Goal: Obtain resource: Download file/media

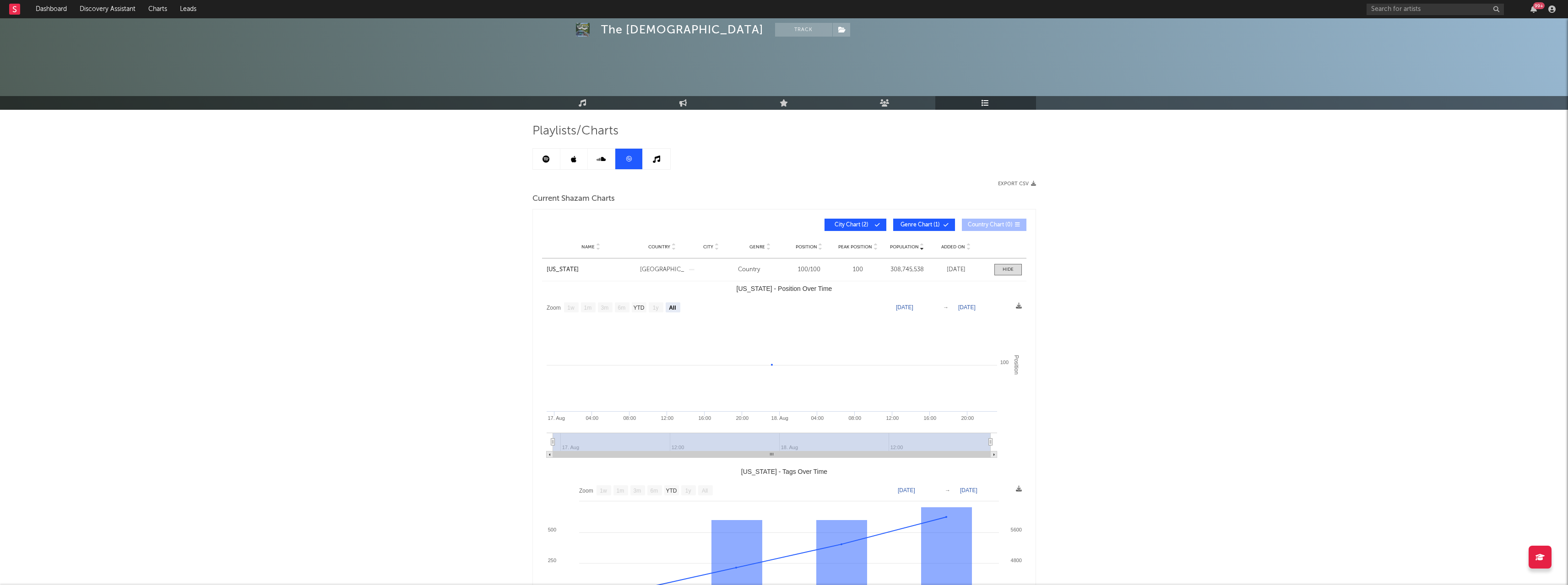
select select "All"
select select "1w"
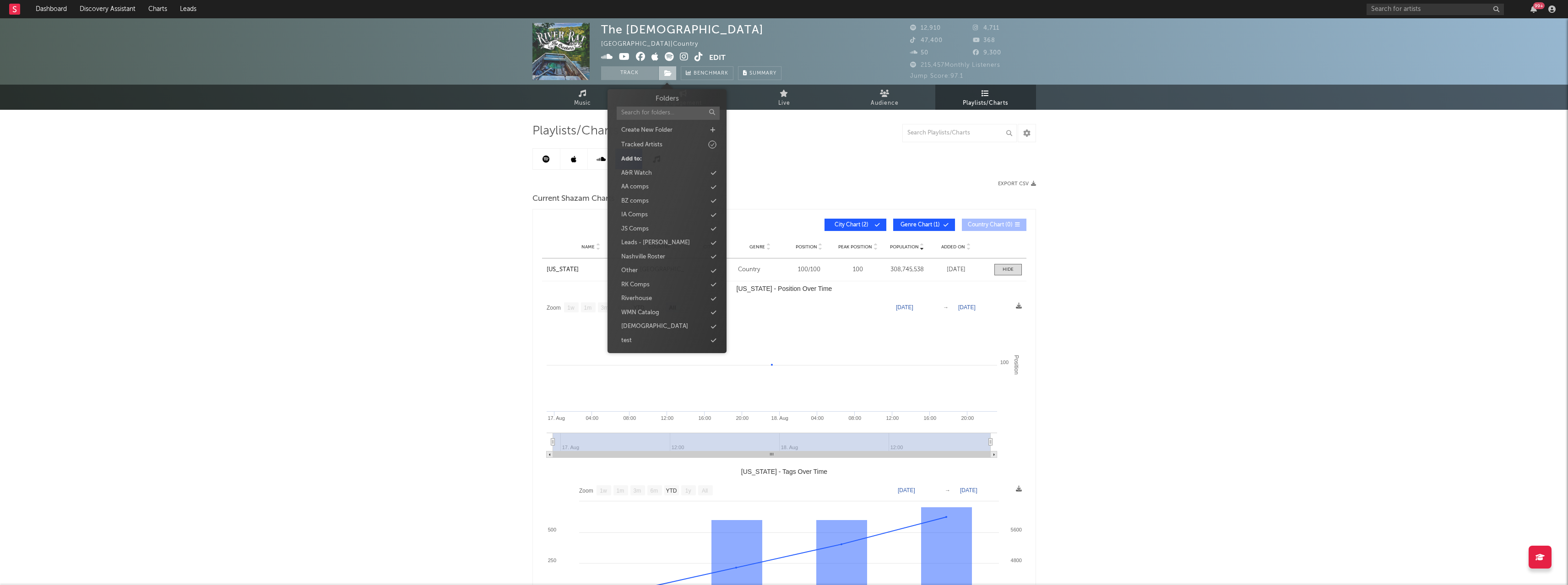
click at [666, 72] on icon at bounding box center [668, 73] width 8 height 6
click at [659, 256] on div "Nashville Roster" at bounding box center [643, 257] width 44 height 9
click at [487, 199] on div "The Creekers [GEOGRAPHIC_DATA] | Country Edit Track ( 1 ) Benchmark Summary 12,…" at bounding box center [784, 394] width 1568 height 753
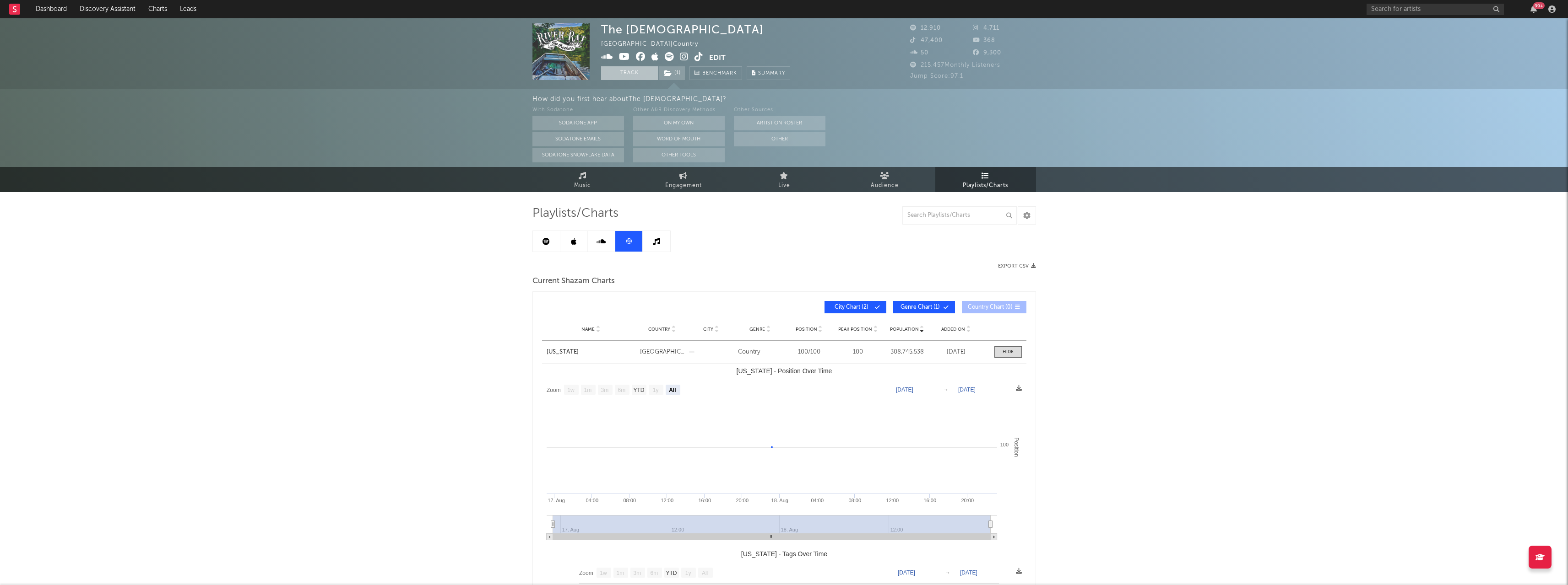
click at [621, 72] on button "Track" at bounding box center [629, 73] width 57 height 14
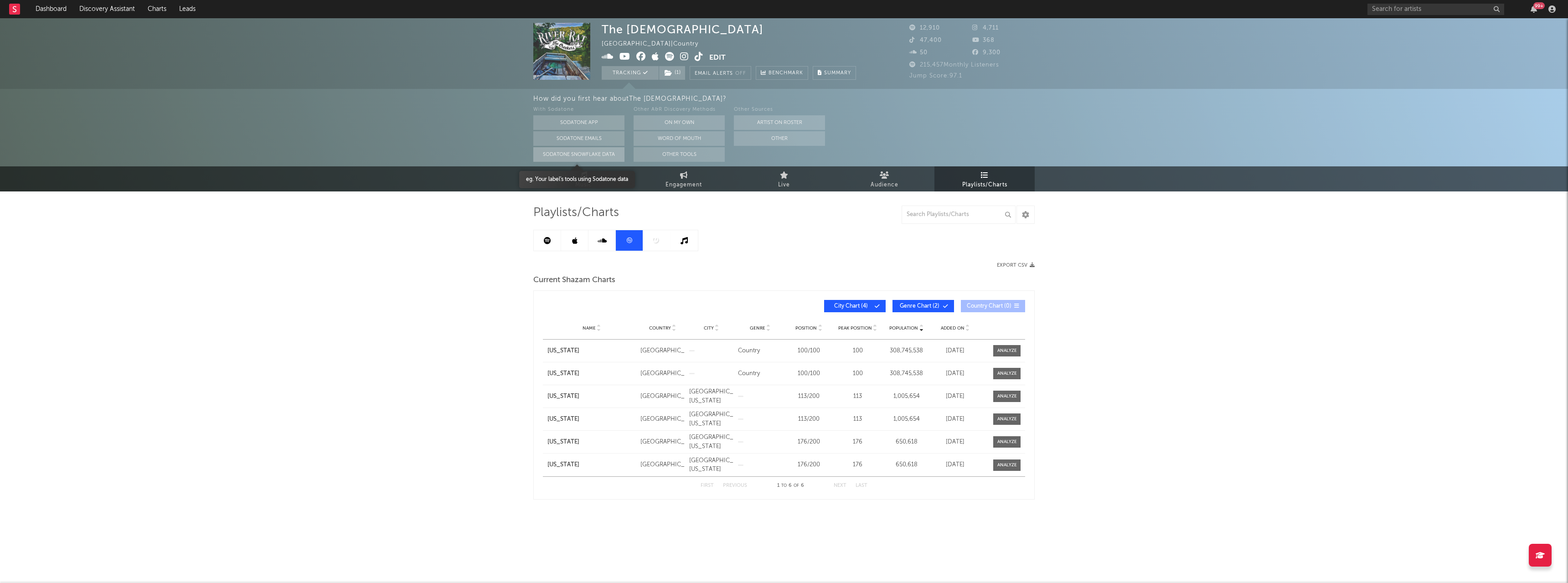
click at [592, 155] on button "Sodatone Snowflake Data" at bounding box center [578, 154] width 91 height 15
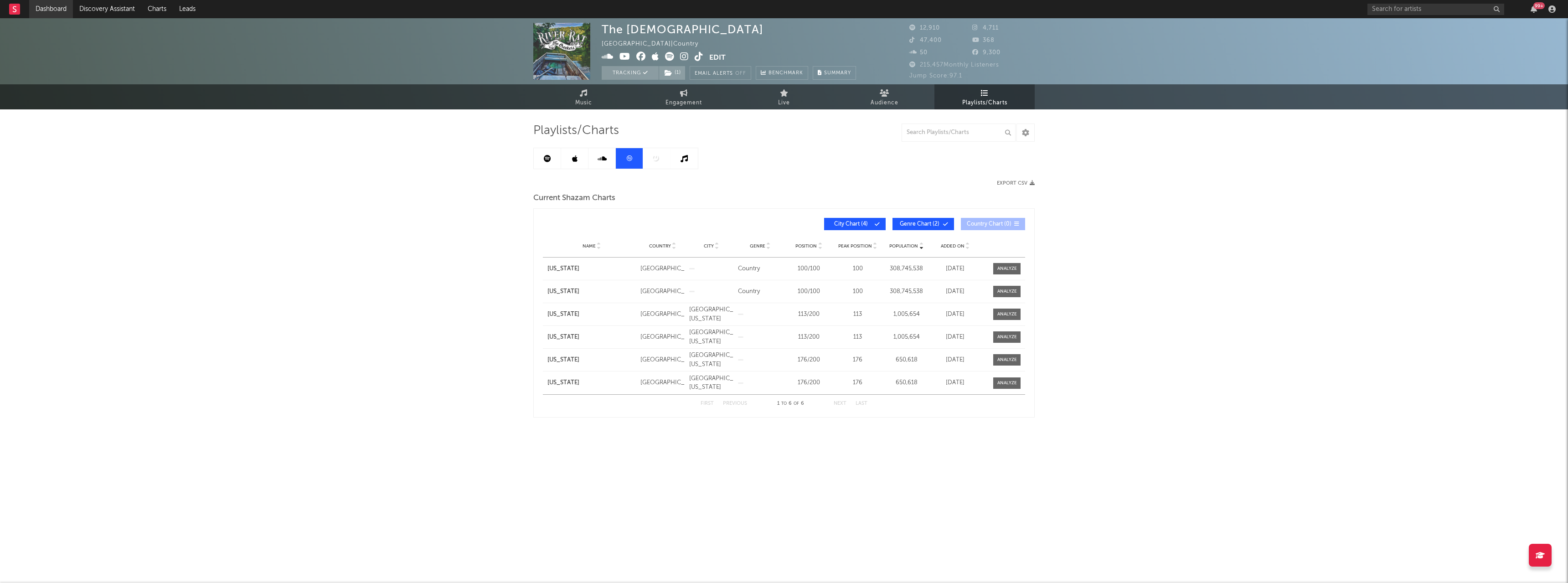
click at [50, 4] on link "Dashboard" at bounding box center [51, 9] width 43 height 18
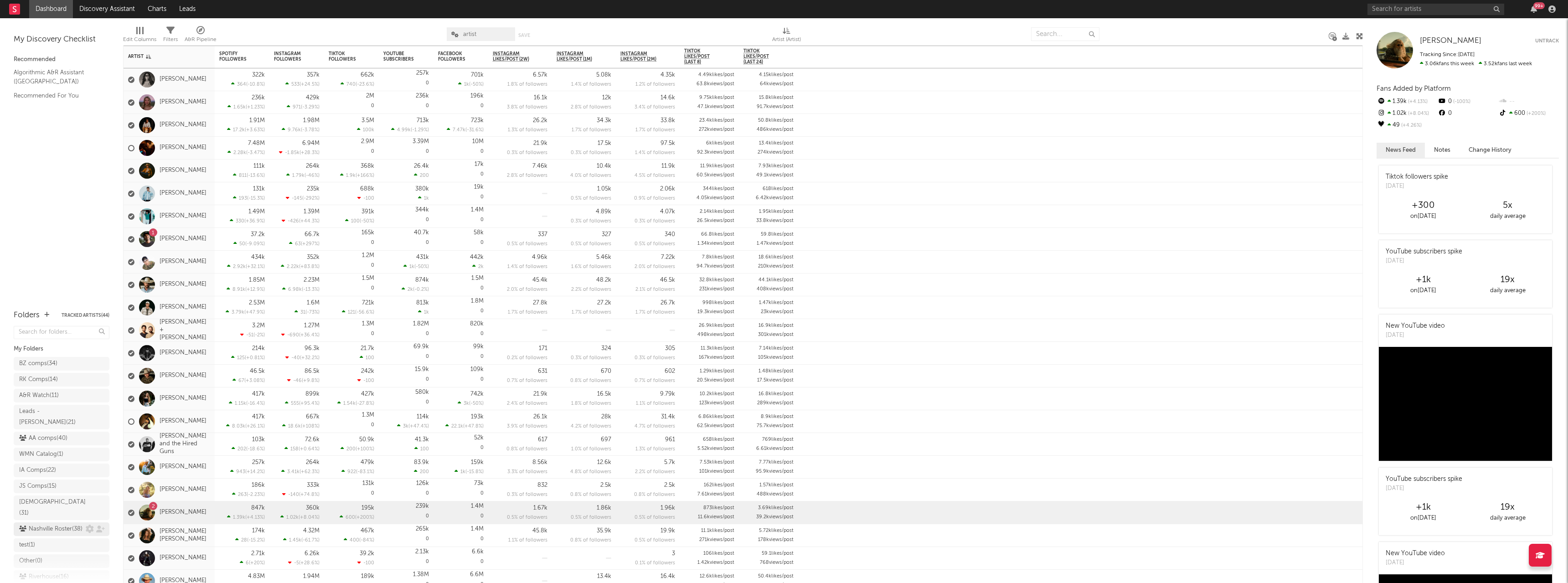
click at [40, 524] on div "Nashville Roster ( 38 )" at bounding box center [51, 529] width 64 height 11
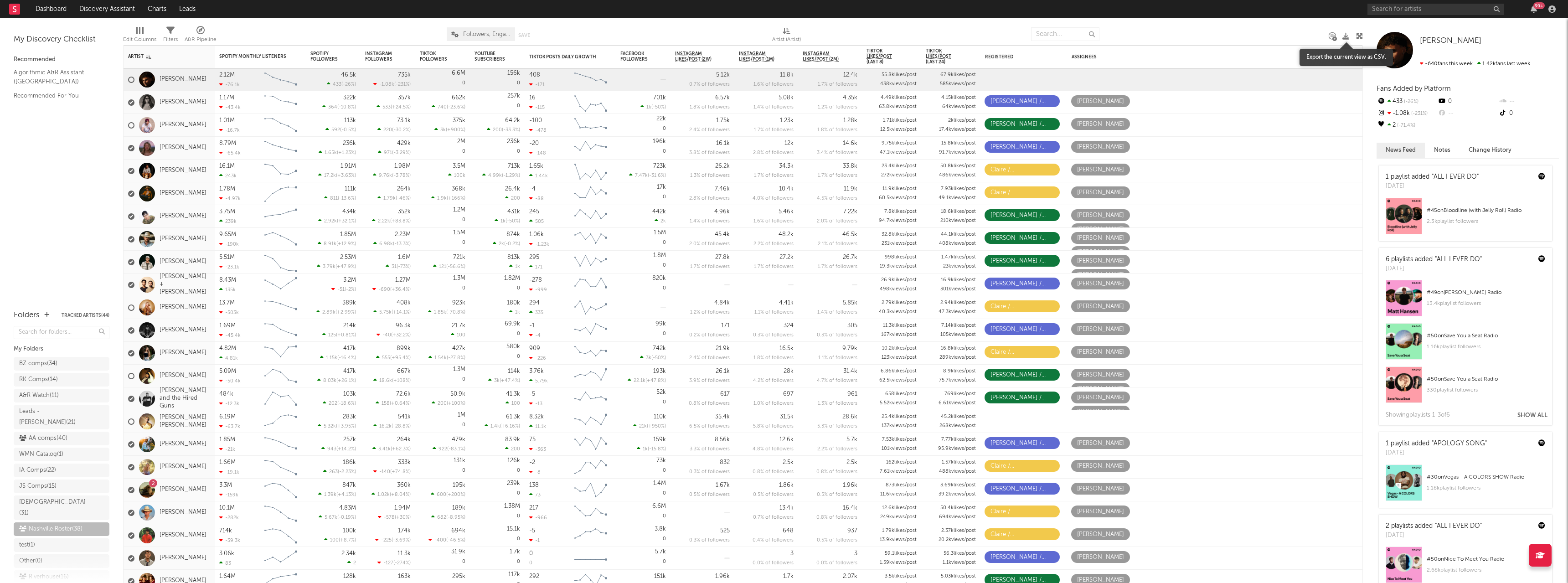
click at [1348, 38] on icon at bounding box center [1346, 36] width 7 height 7
drag, startPoint x: 53, startPoint y: 567, endPoint x: 867, endPoint y: 252, distance: 872.8
click at [53, 571] on div "Riverhouse ( 16 )" at bounding box center [44, 577] width 50 height 11
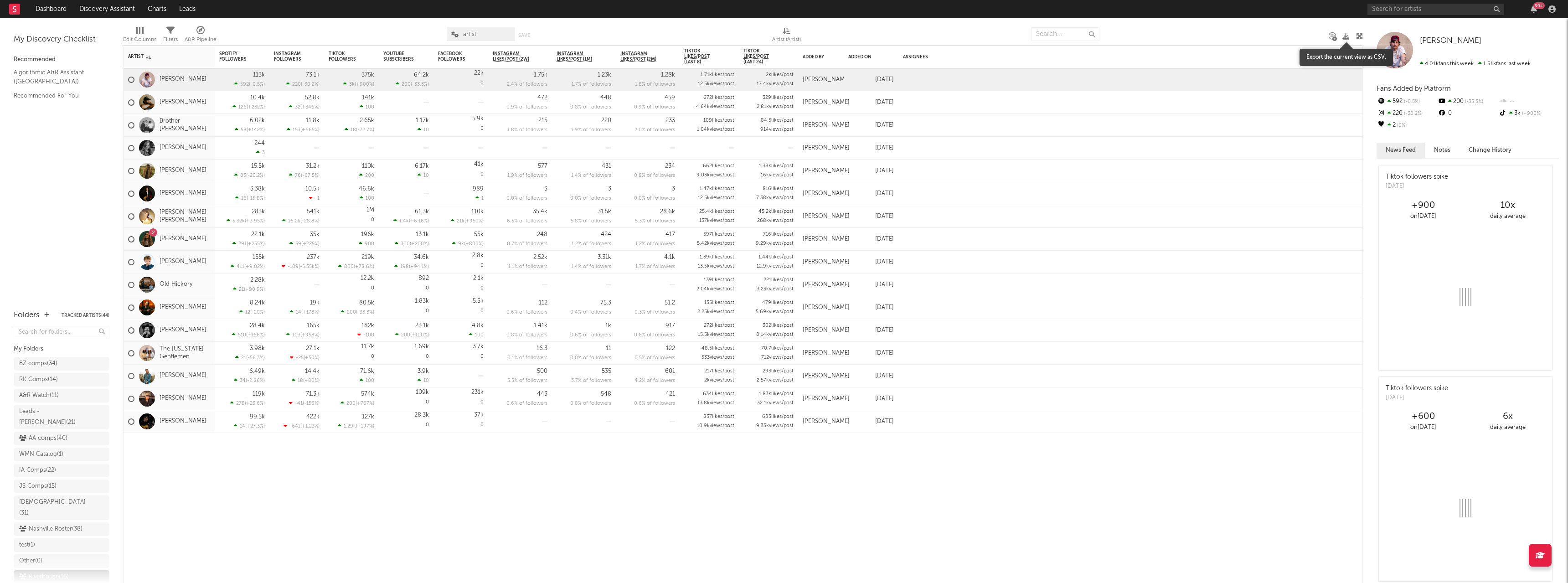
click at [1344, 34] on icon at bounding box center [1346, 36] width 7 height 7
